Goal: Task Accomplishment & Management: Use online tool/utility

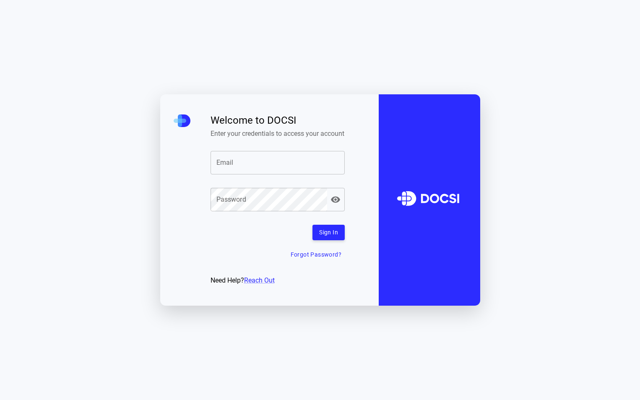
click at [259, 168] on input "Email" at bounding box center [277, 162] width 134 height 23
type input "**********"
click at [329, 236] on button "Sign In" at bounding box center [328, 233] width 32 height 16
click at [237, 167] on input "Email" at bounding box center [277, 162] width 134 height 23
type input "**********"
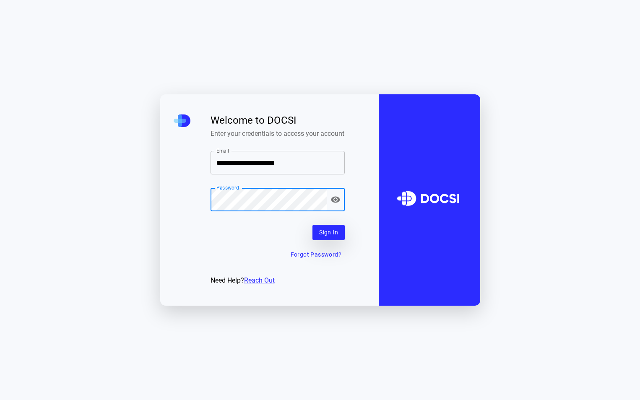
click at [329, 238] on button "Sign In" at bounding box center [328, 233] width 32 height 16
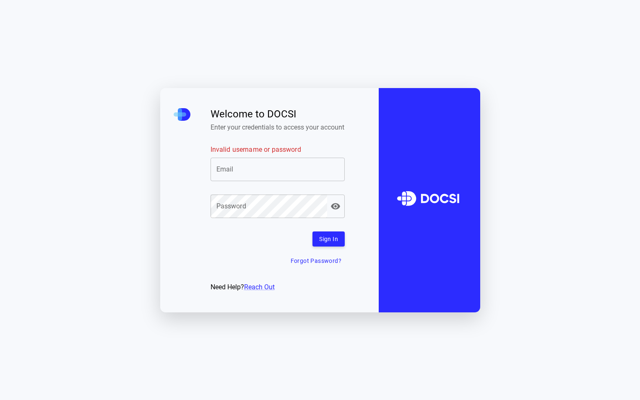
click at [239, 173] on input "Invalid username or password" at bounding box center [277, 169] width 134 height 23
type input "**********"
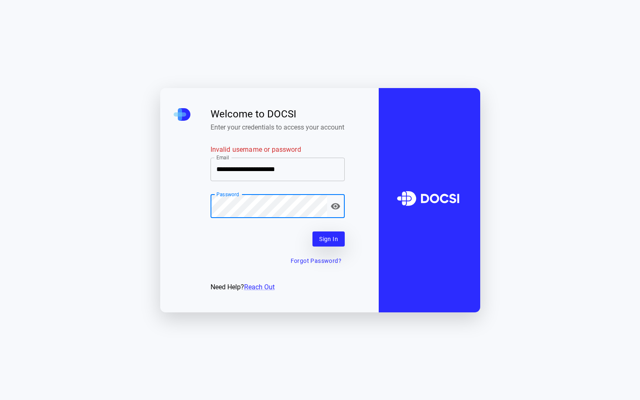
click at [332, 241] on button "Sign In" at bounding box center [328, 239] width 32 height 16
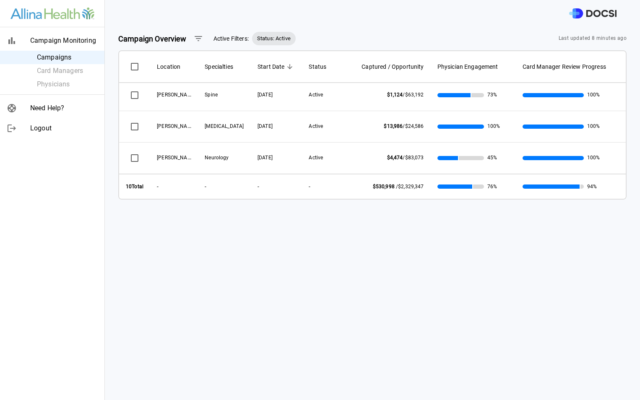
scroll to position [82, 0]
click at [50, 59] on span "Campaigns" at bounding box center [67, 57] width 61 height 10
click at [268, 38] on span "Status: Active" at bounding box center [274, 38] width 44 height 8
click at [219, 39] on span "Active Filters:" at bounding box center [230, 38] width 35 height 9
click at [195, 39] on icon "button" at bounding box center [198, 39] width 10 height 10
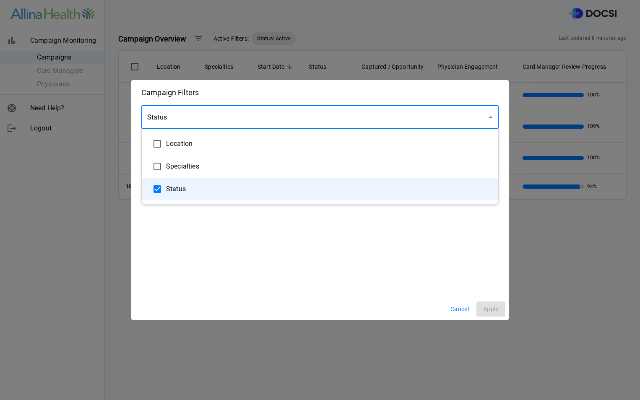
click at [491, 119] on body "Campaign Monitoring Campaigns Card Managers Physicians Need Help? Logout Campai…" at bounding box center [320, 200] width 640 height 400
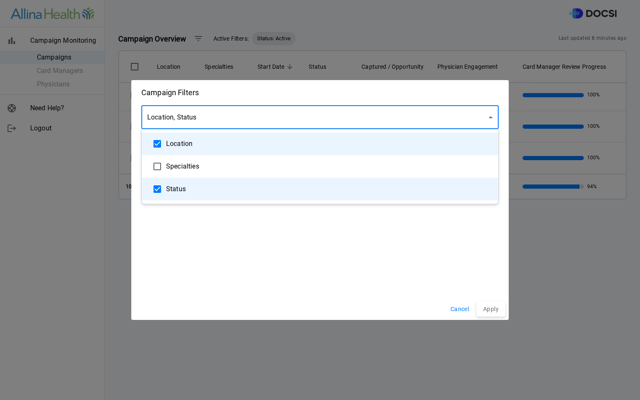
type input "********"
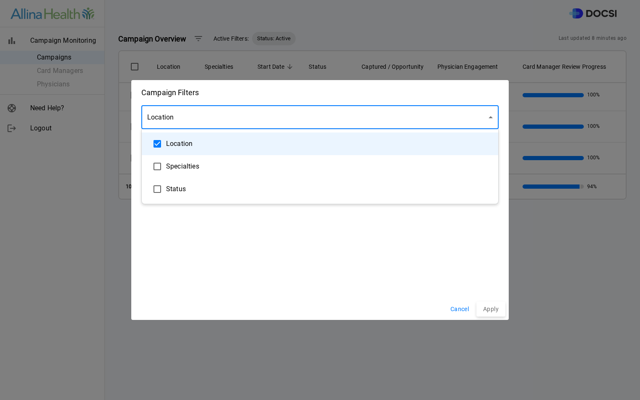
click at [487, 313] on div at bounding box center [320, 200] width 640 height 400
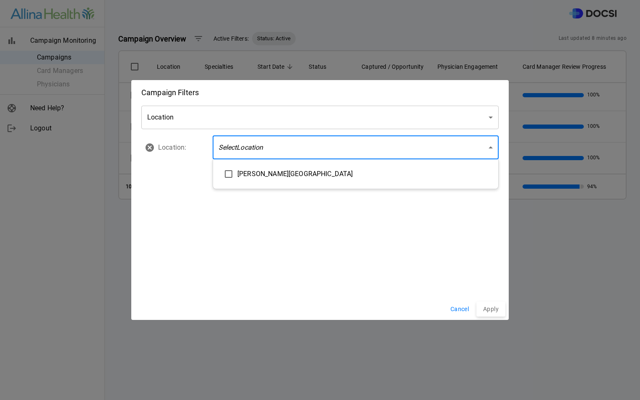
click at [490, 146] on body "Campaign Monitoring Campaigns Card Managers Physicians Need Help? Logout Campai…" at bounding box center [320, 200] width 640 height 400
type input "**********"
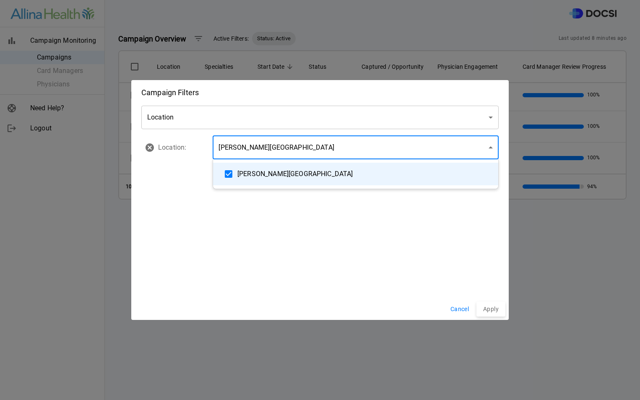
click at [495, 308] on div at bounding box center [320, 200] width 640 height 400
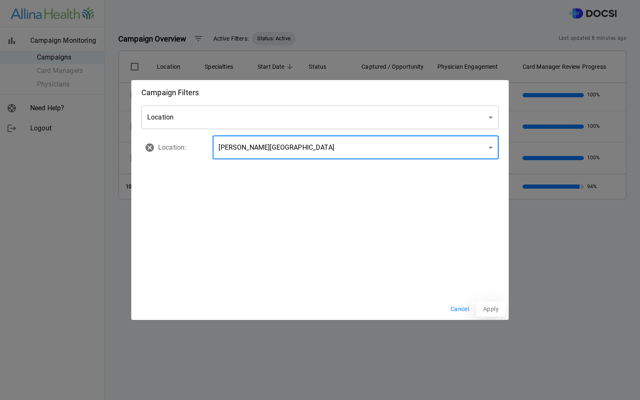
click at [488, 309] on button "Apply" at bounding box center [490, 309] width 29 height 16
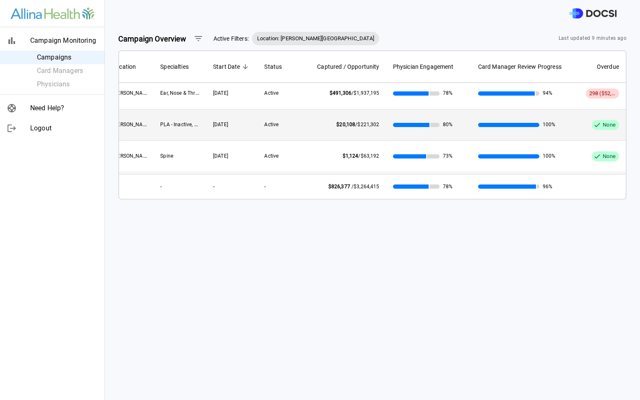
scroll to position [0, 55]
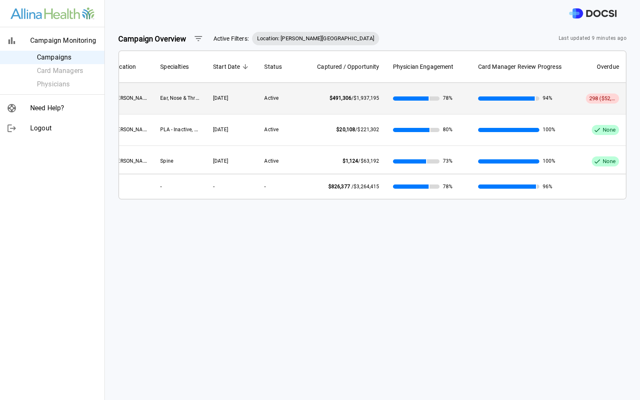
click at [160, 98] on span "Ear, Nose & Throat, General, Gynecology, Orthopedics, Urology" at bounding box center [231, 97] width 142 height 7
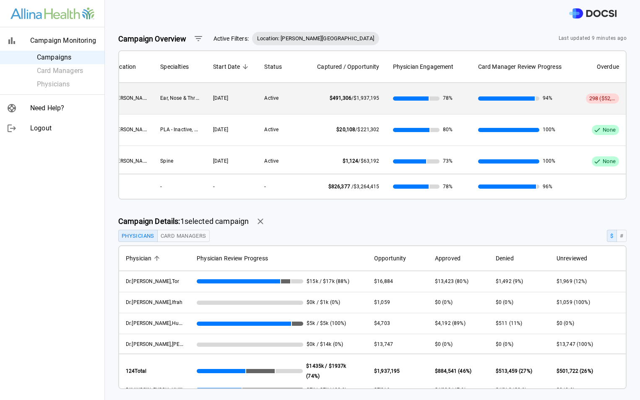
click at [197, 236] on button "Card Managers" at bounding box center [183, 236] width 52 height 12
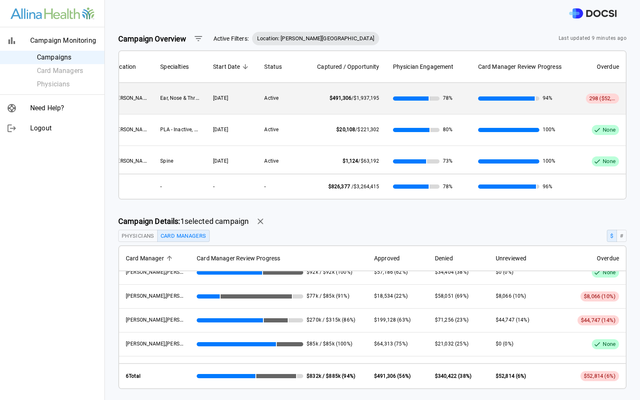
scroll to position [0, 0]
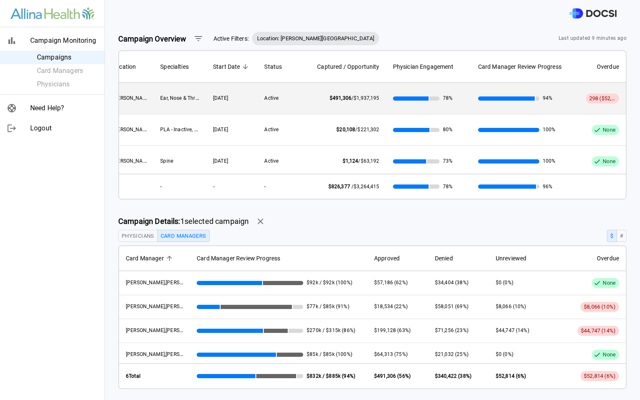
click at [130, 237] on button "Physicians" at bounding box center [137, 236] width 39 height 12
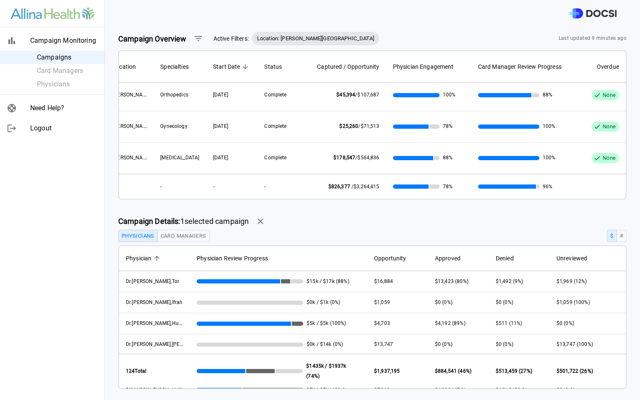
scroll to position [0, 55]
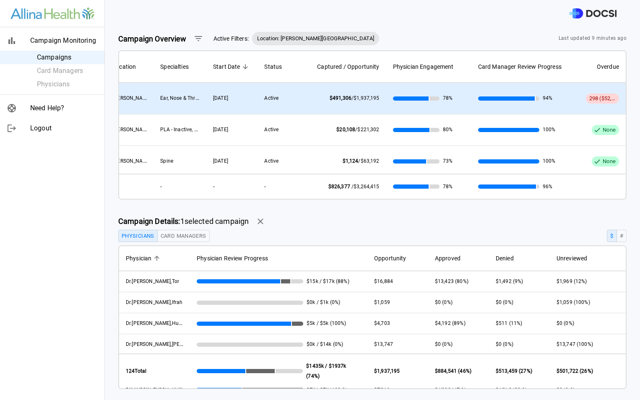
click at [160, 97] on span "Ear, Nose & Throat, General, Gynecology, Orthopedics, Urology" at bounding box center [231, 97] width 142 height 7
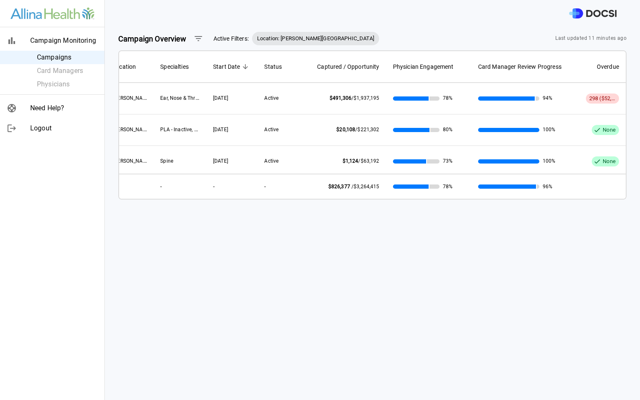
scroll to position [0, 0]
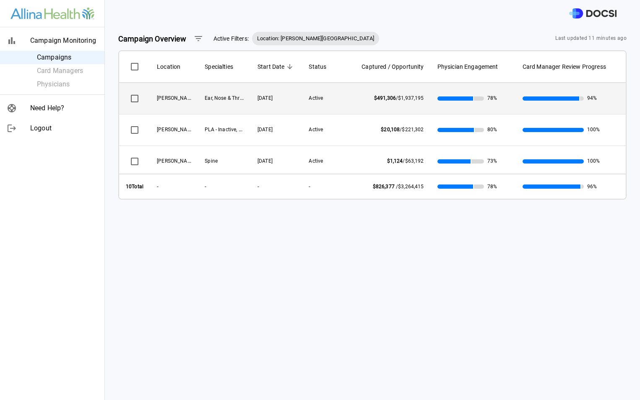
click at [215, 98] on span "Ear, Nose & Throat, General, Gynecology, Orthopedics, Urology" at bounding box center [276, 97] width 142 height 7
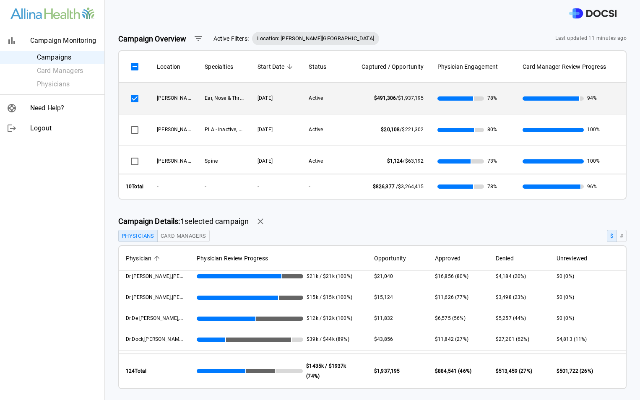
scroll to position [629, 0]
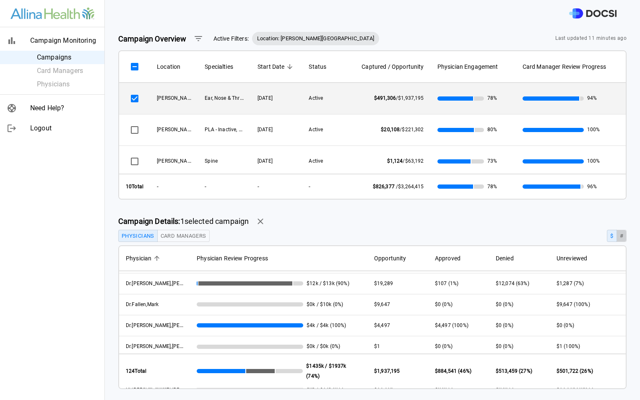
click at [616, 237] on button "#" at bounding box center [621, 236] width 10 height 12
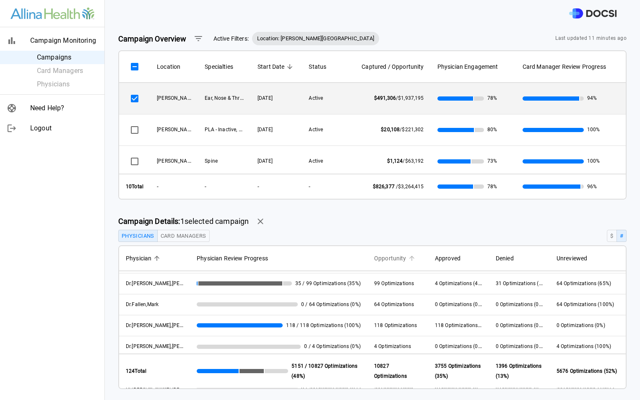
click at [379, 256] on span "Opportunity" at bounding box center [390, 258] width 32 height 10
click at [607, 235] on button "$" at bounding box center [612, 236] width 10 height 12
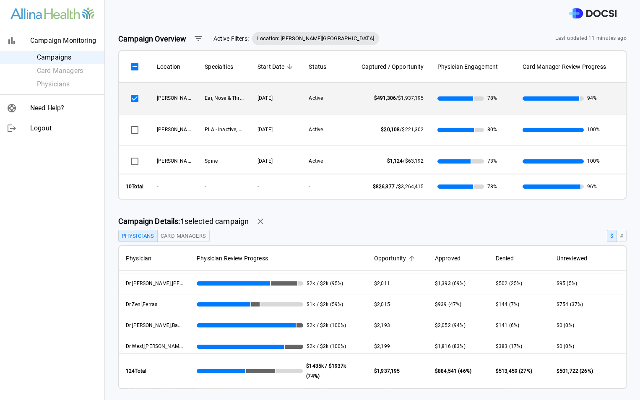
click at [374, 256] on span "Opportunity" at bounding box center [390, 258] width 32 height 10
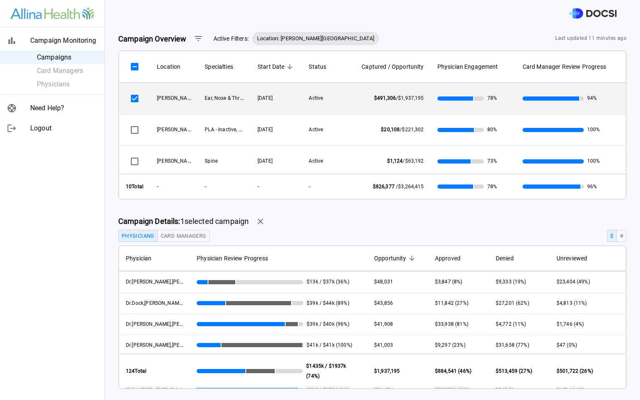
scroll to position [0, 0]
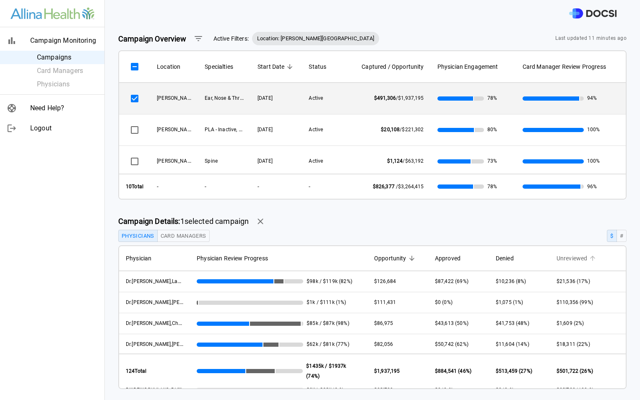
click at [564, 257] on span "Unreviewed" at bounding box center [571, 258] width 31 height 10
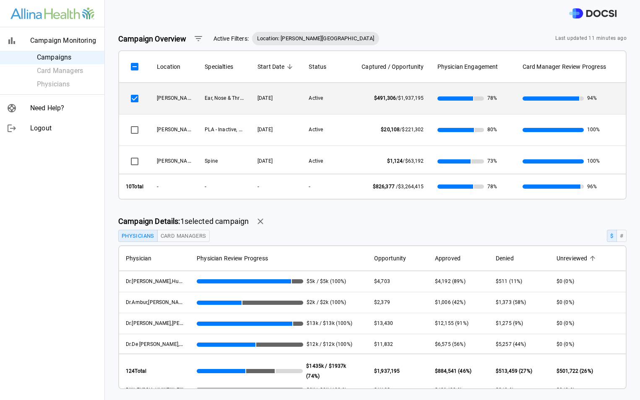
click at [564, 257] on span "Unreviewed" at bounding box center [571, 258] width 31 height 10
